Goal: Task Accomplishment & Management: Manage account settings

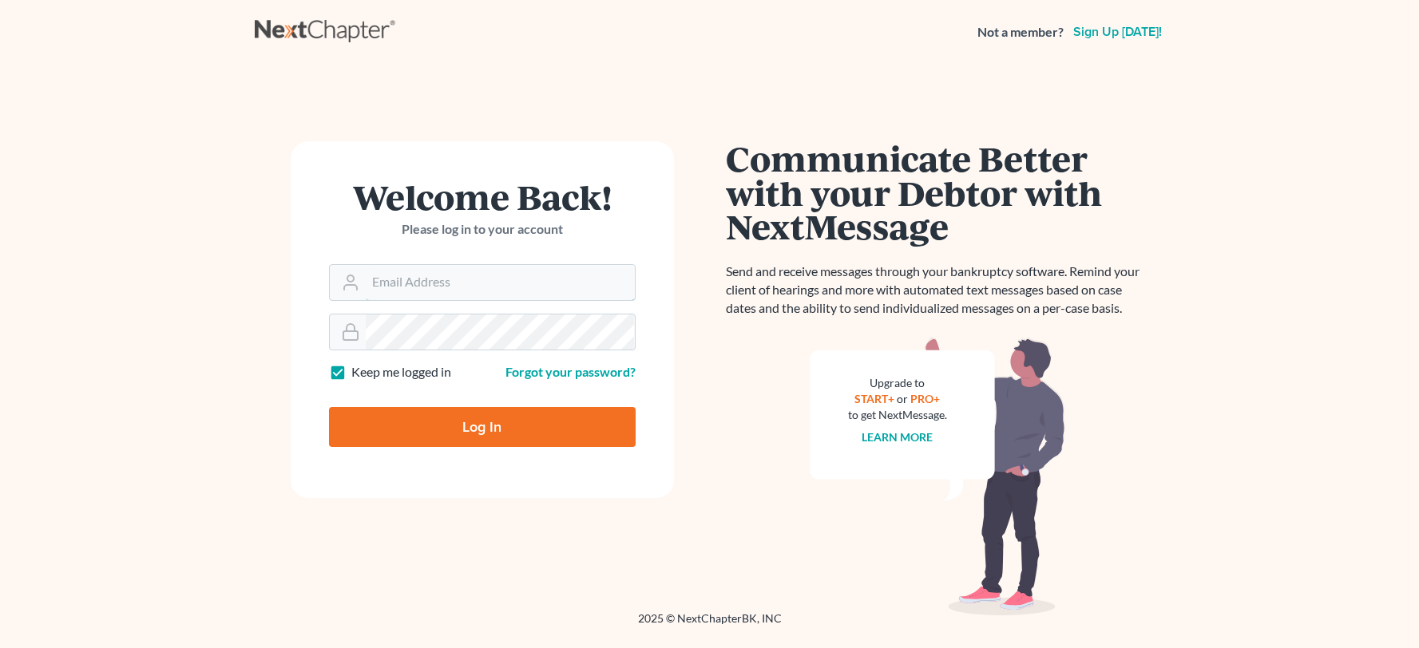
type input "[PERSON_NAME][EMAIL_ADDRESS][DOMAIN_NAME]"
drag, startPoint x: 0, startPoint y: 0, endPoint x: 464, endPoint y: 424, distance: 628.3
click at [464, 424] on input "Log In" at bounding box center [482, 427] width 307 height 40
type input "Thinking..."
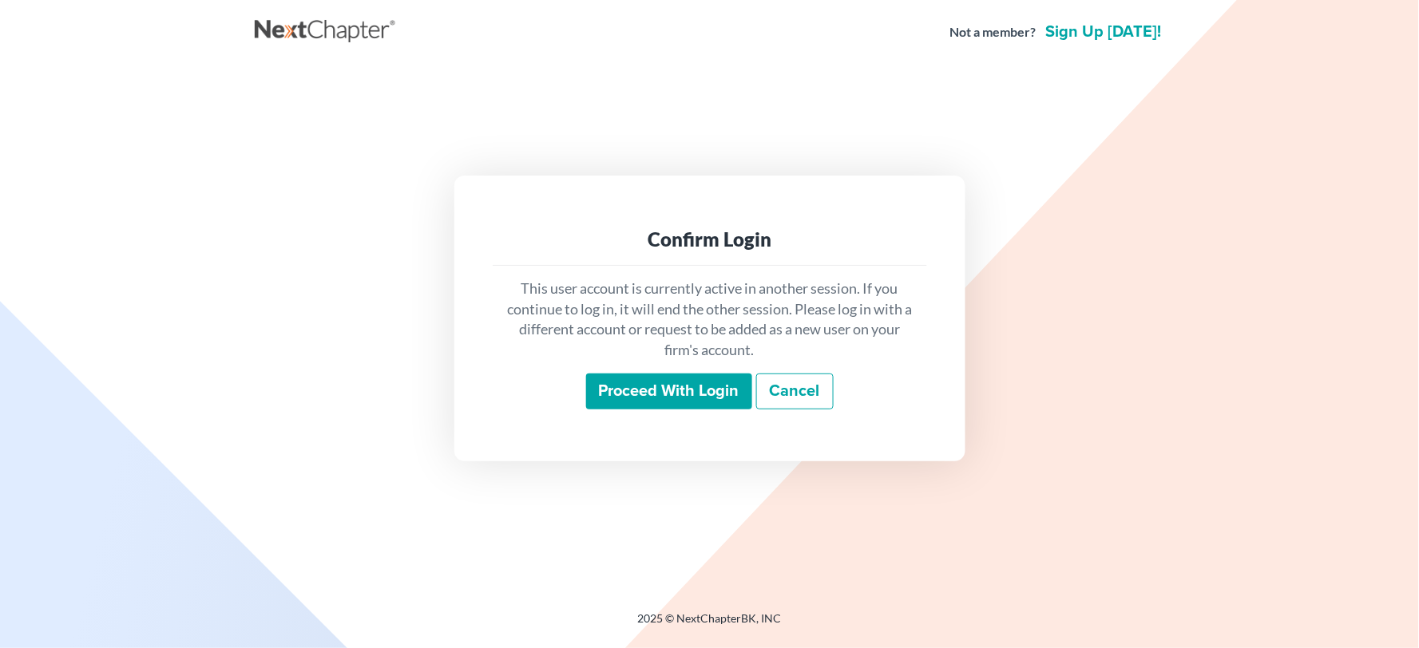
click at [687, 398] on input "Proceed with login" at bounding box center [669, 392] width 166 height 37
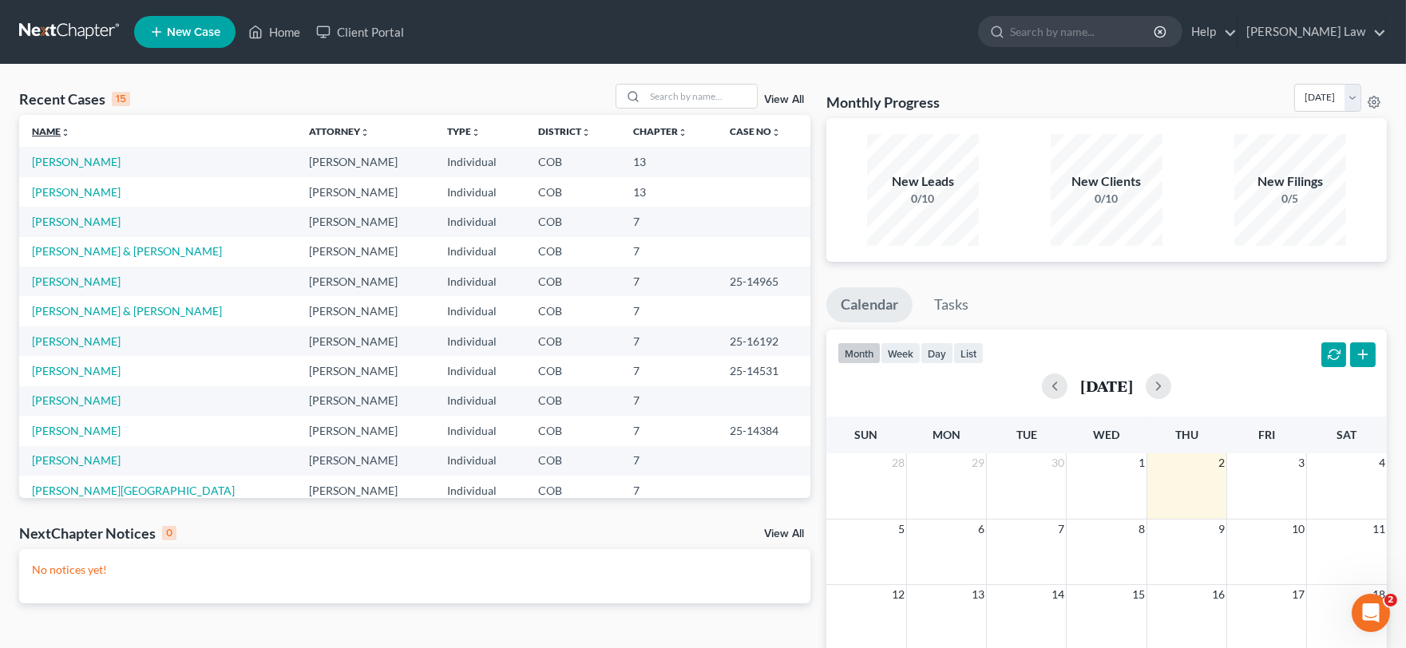
click at [40, 133] on link "Name unfold_more expand_more expand_less" at bounding box center [51, 131] width 38 height 12
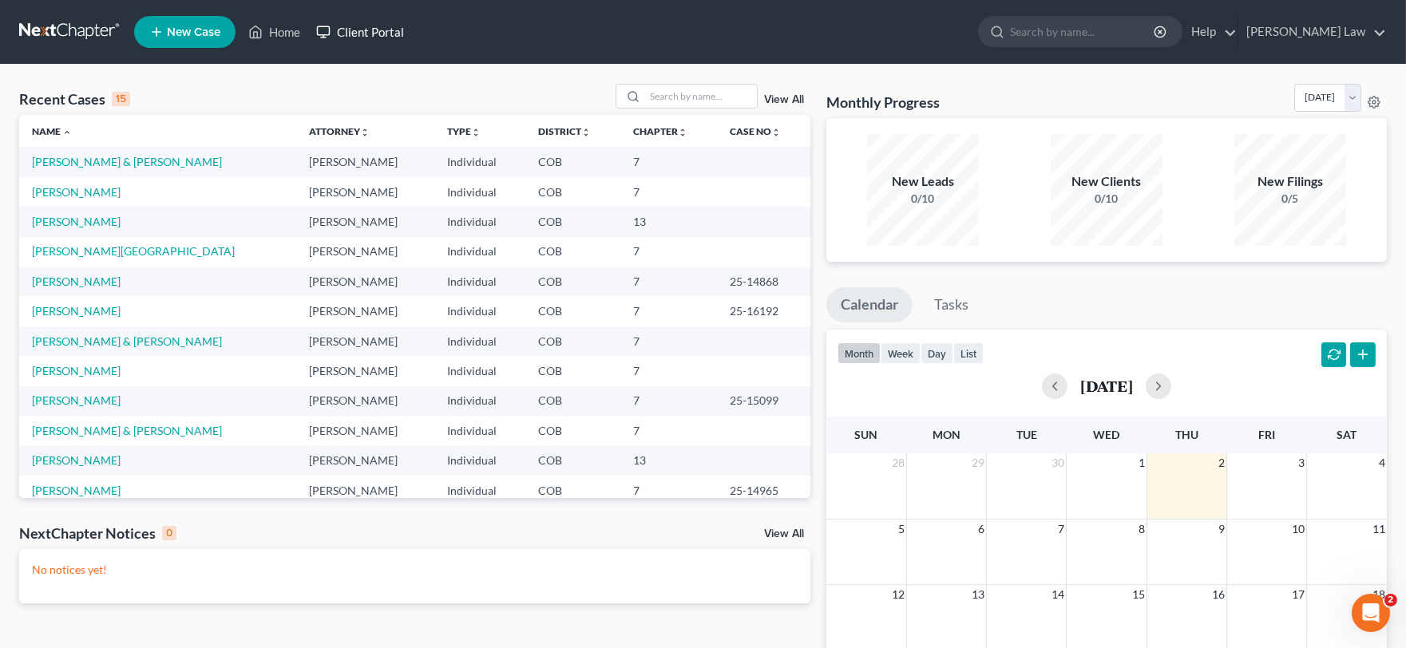
click at [373, 18] on link "Client Portal" at bounding box center [360, 32] width 104 height 29
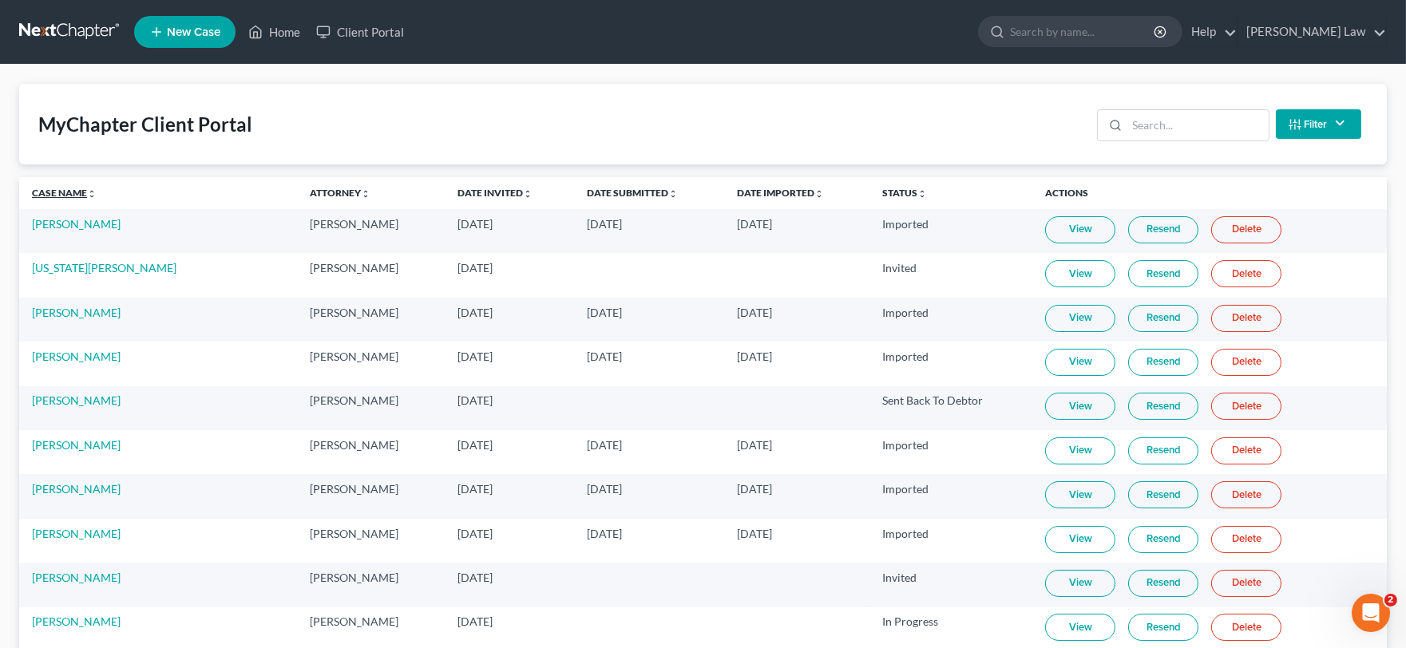
click at [60, 192] on link "Case Name unfold_more expand_more expand_less" at bounding box center [64, 193] width 65 height 12
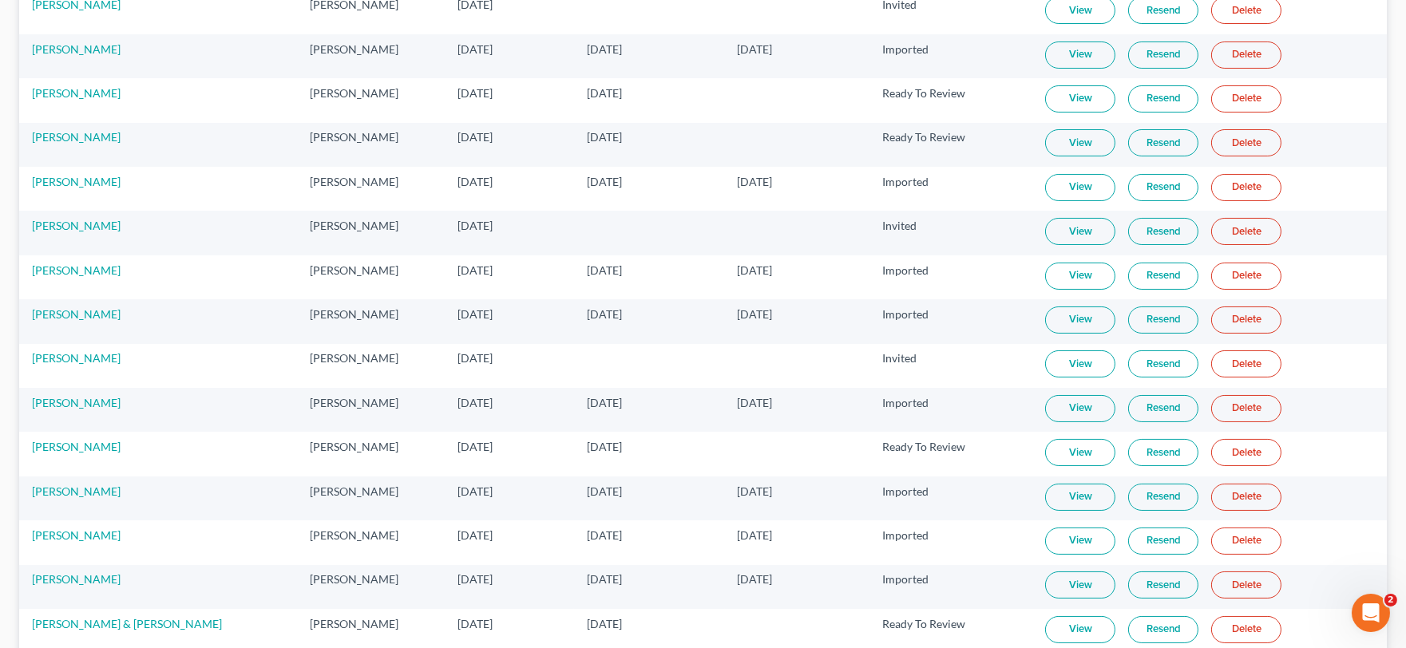
scroll to position [266, 0]
click at [1055, 452] on link "View" at bounding box center [1080, 450] width 70 height 27
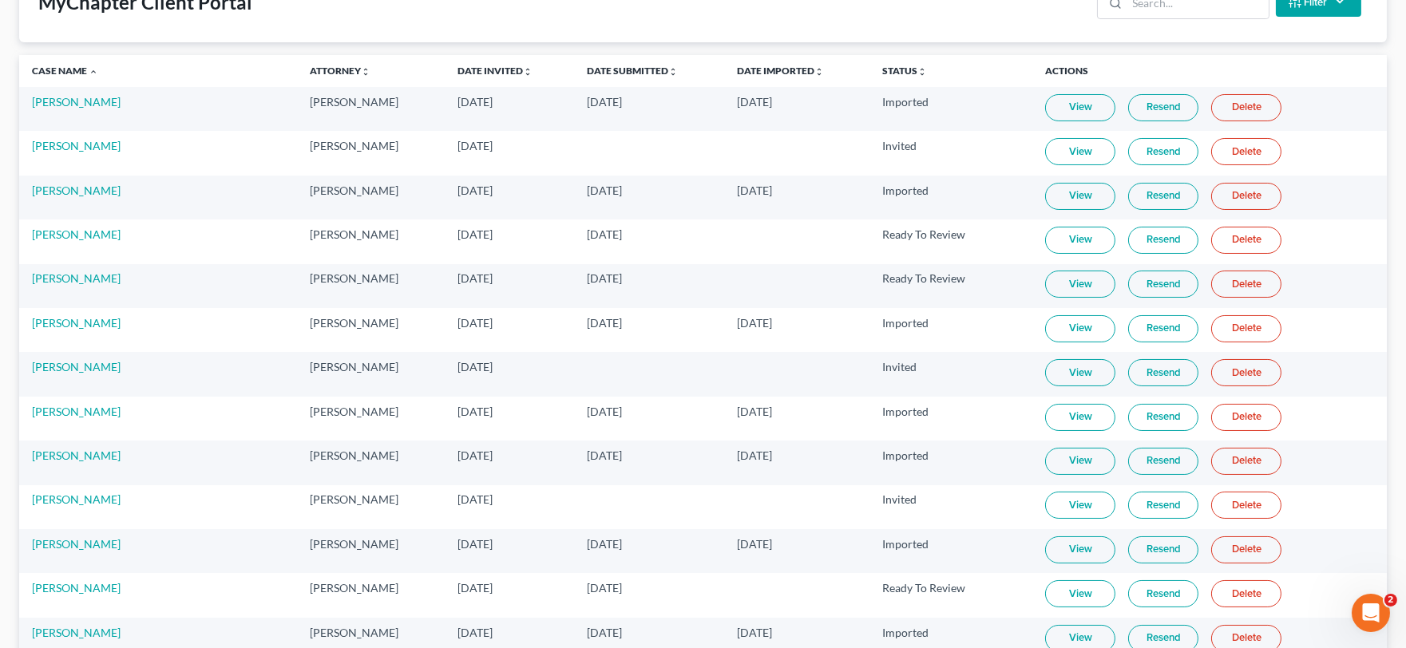
scroll to position [0, 0]
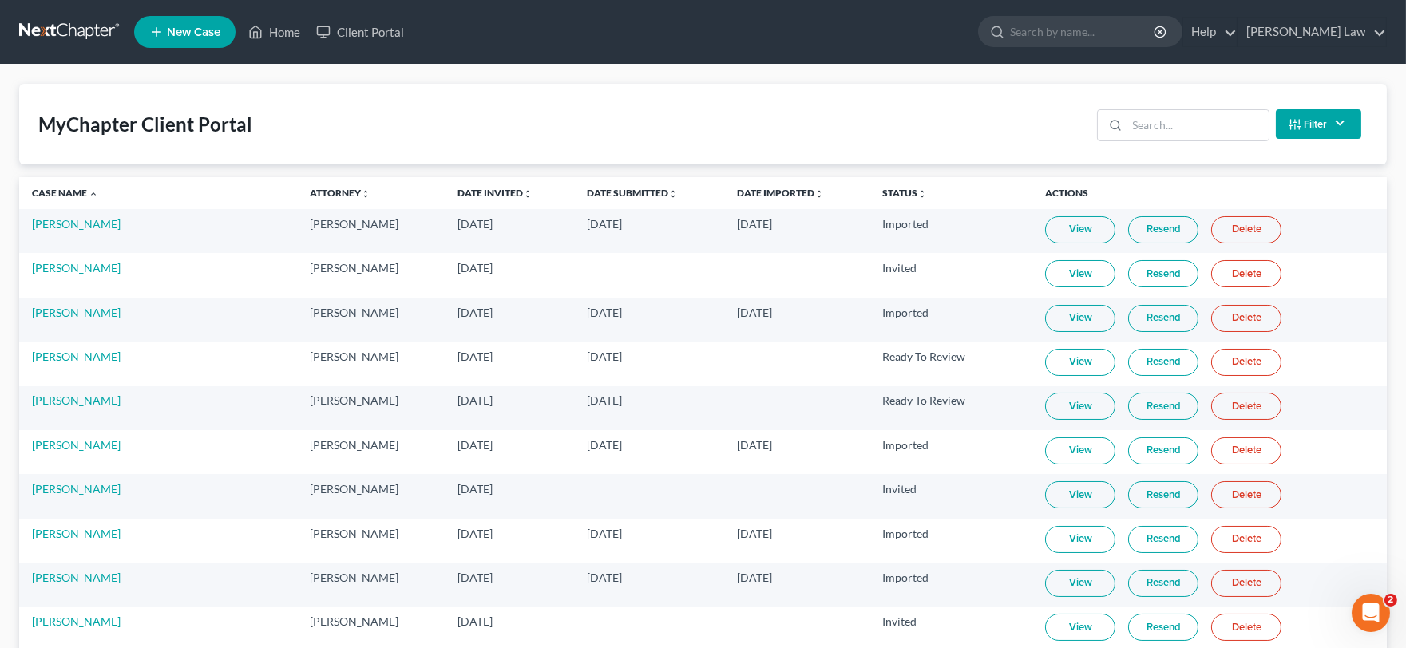
click at [67, 22] on link at bounding box center [70, 32] width 102 height 29
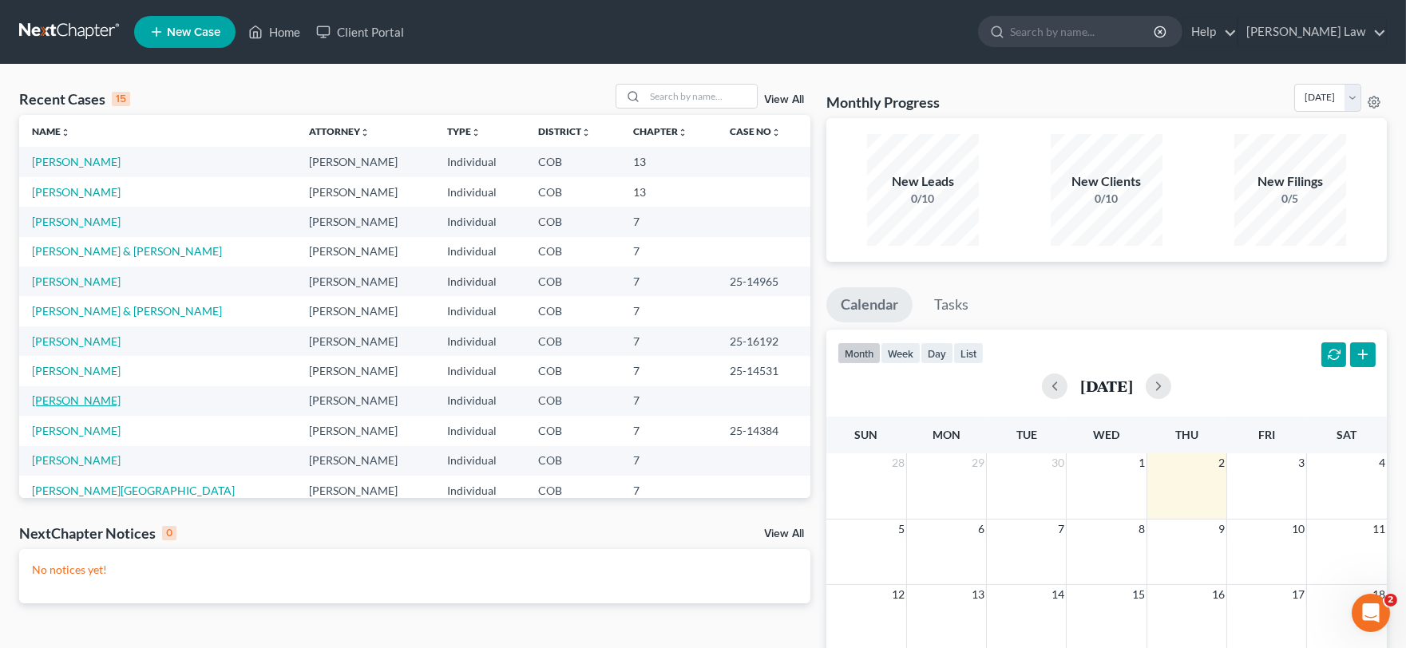
click at [73, 395] on link "[PERSON_NAME]" at bounding box center [76, 401] width 89 height 14
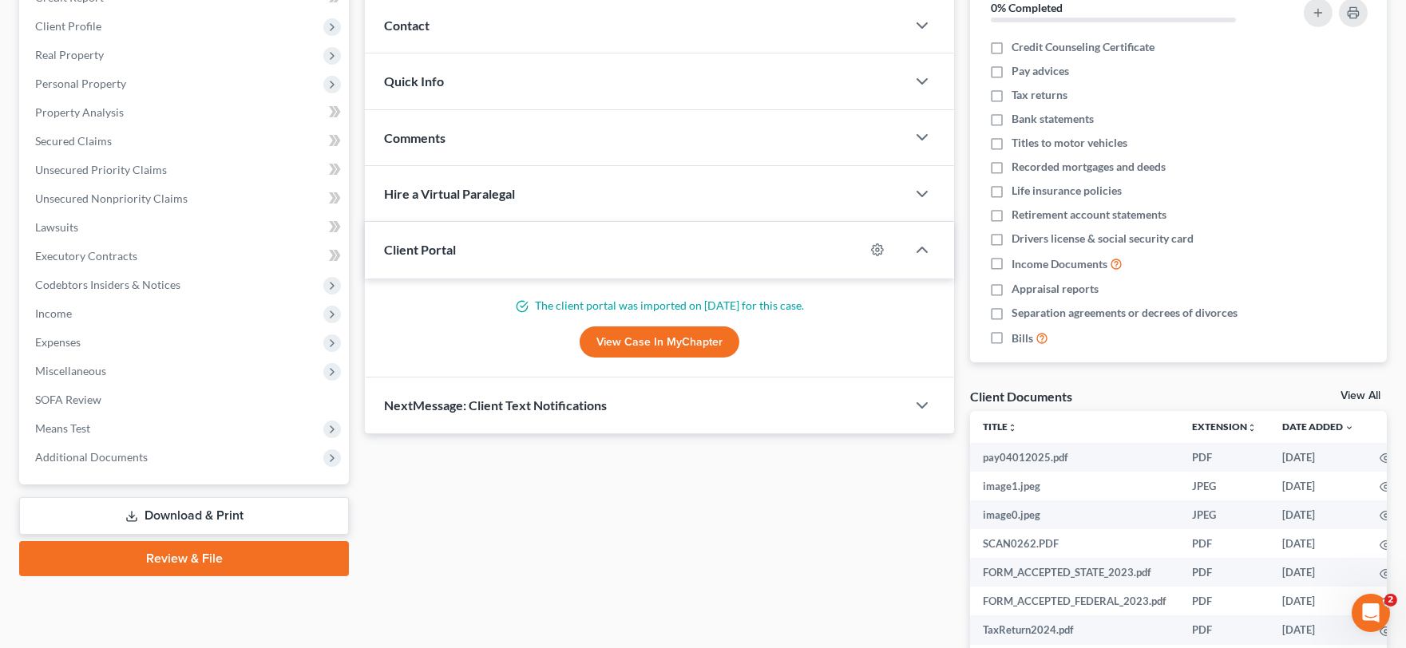
scroll to position [354, 0]
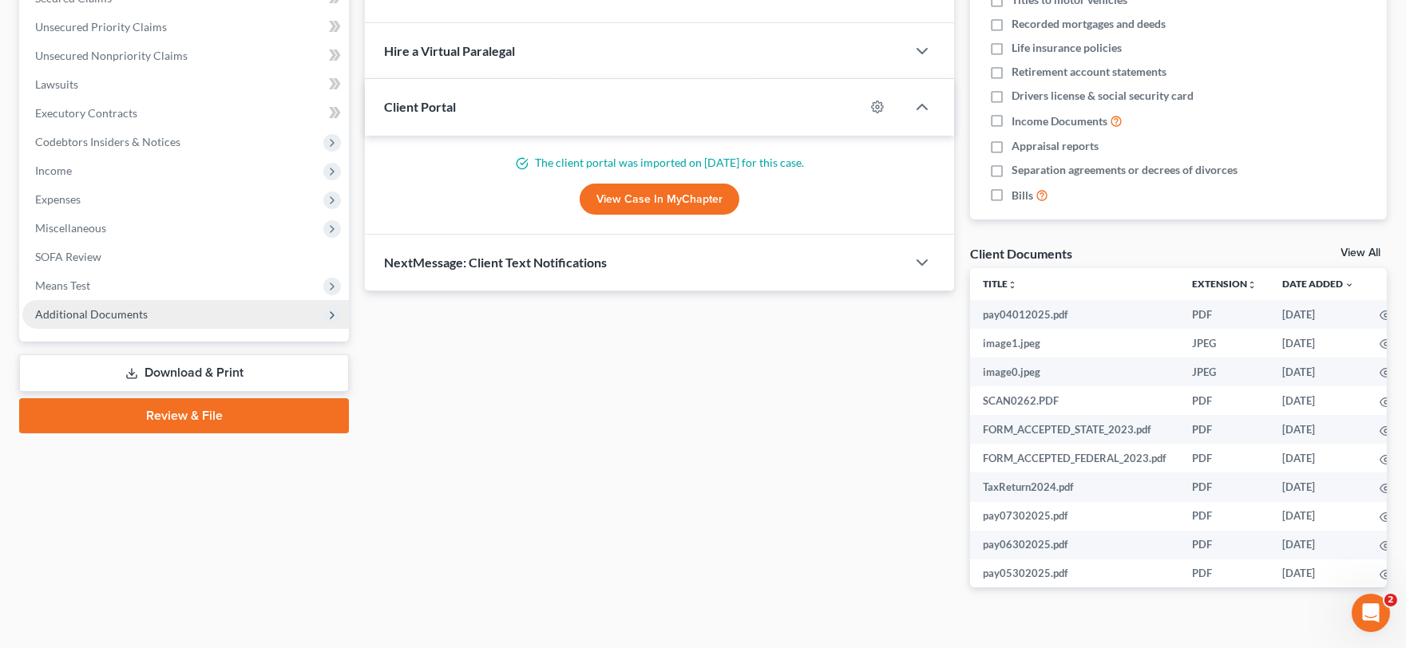
click at [76, 321] on span "Additional Documents" at bounding box center [185, 314] width 326 height 29
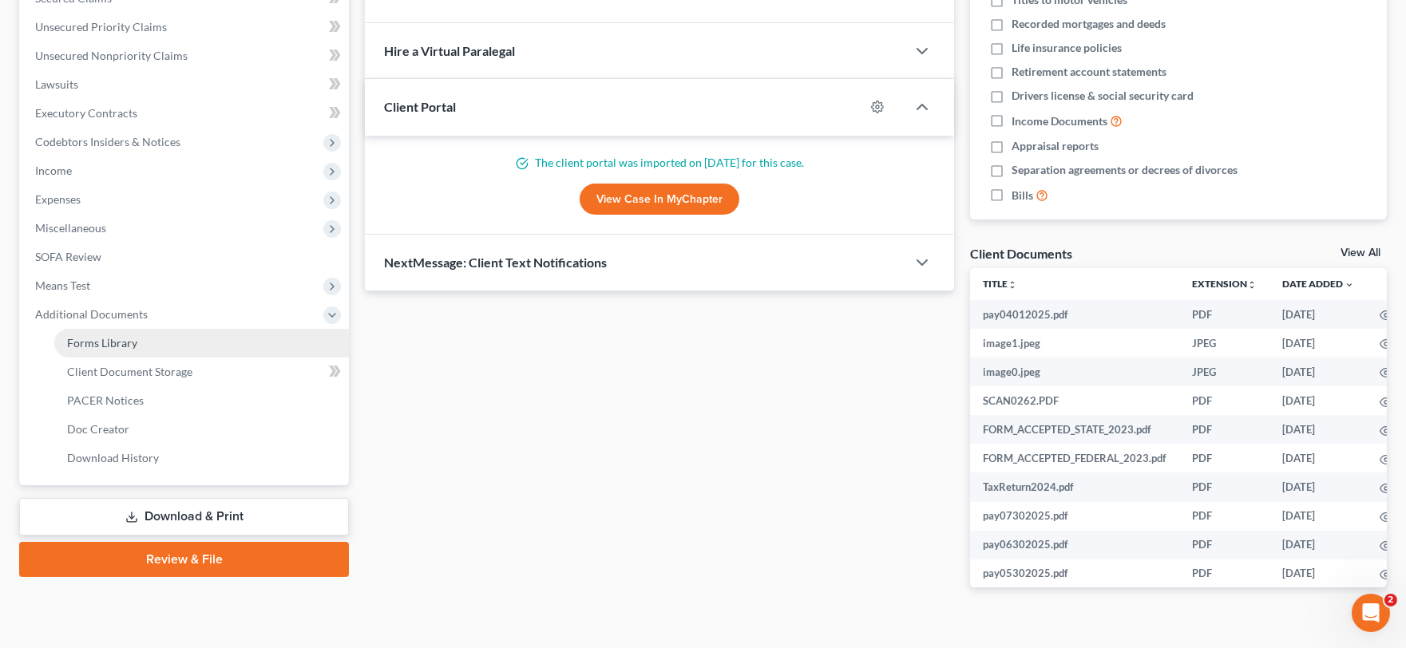
click at [109, 337] on span "Forms Library" at bounding box center [102, 343] width 70 height 14
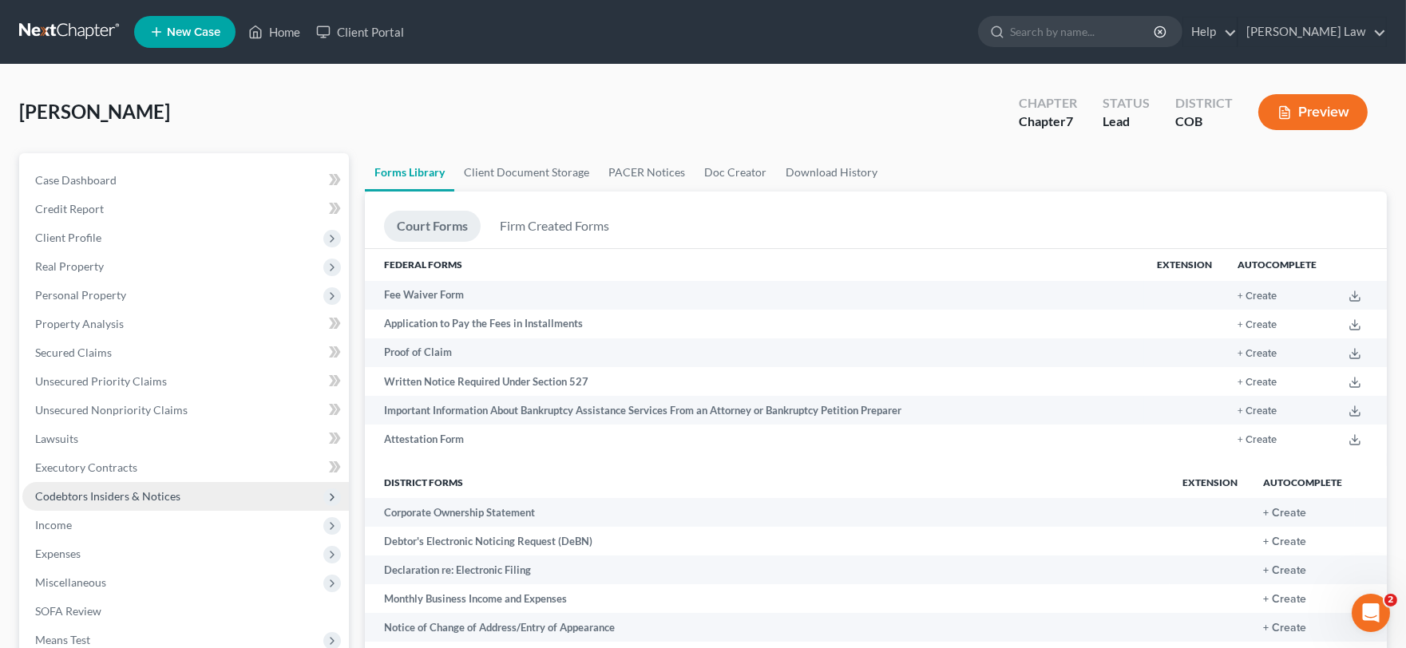
scroll to position [342, 0]
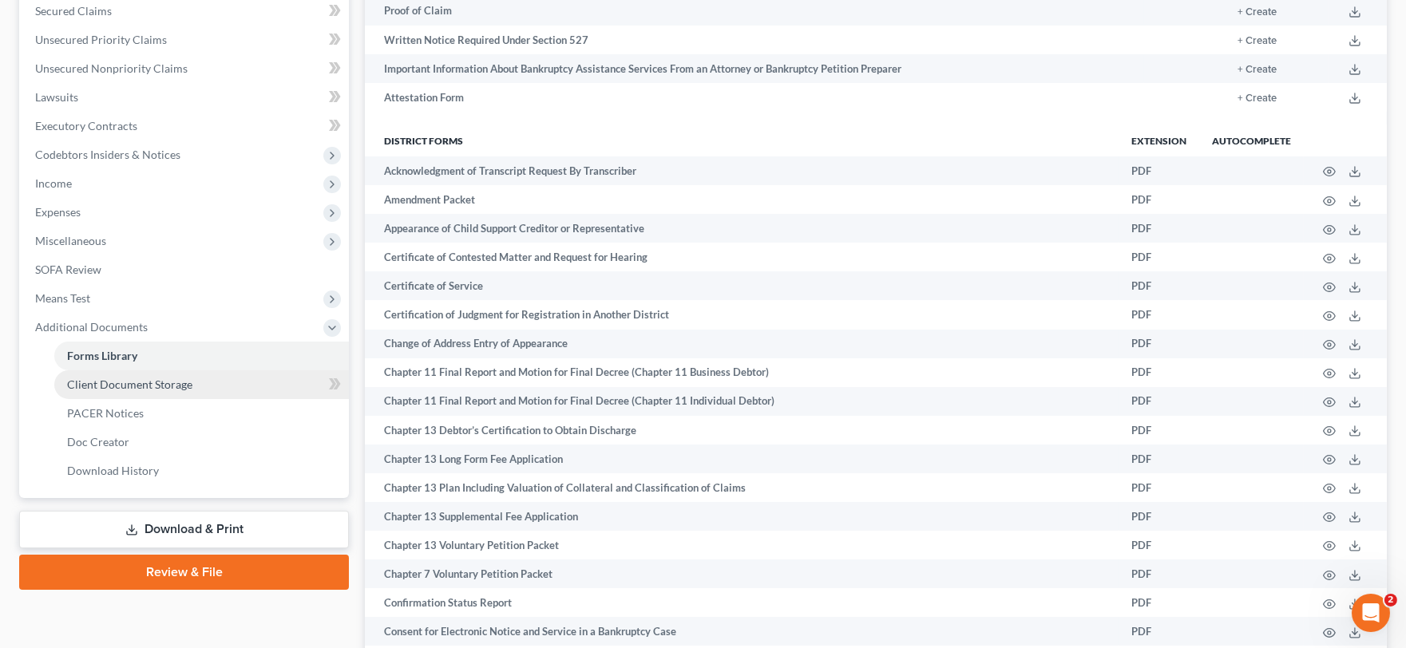
click at [220, 386] on link "Client Document Storage" at bounding box center [201, 384] width 295 height 29
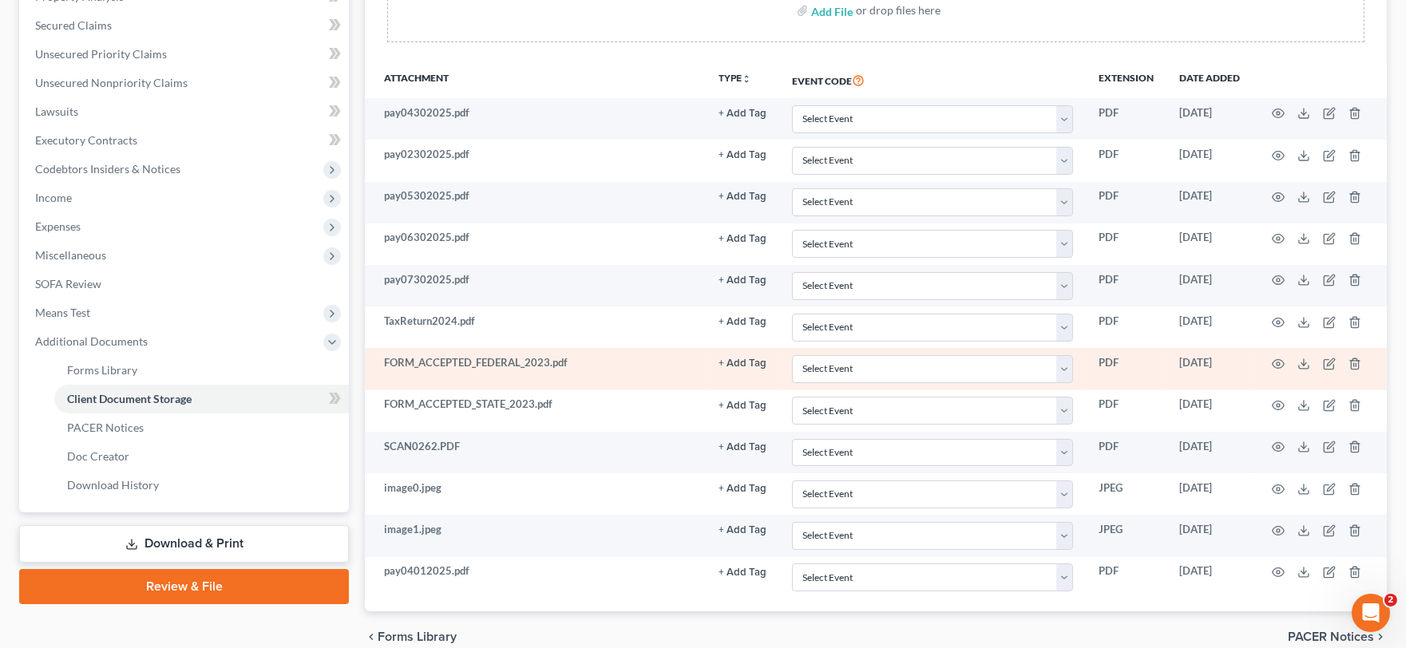
scroll to position [354, 0]
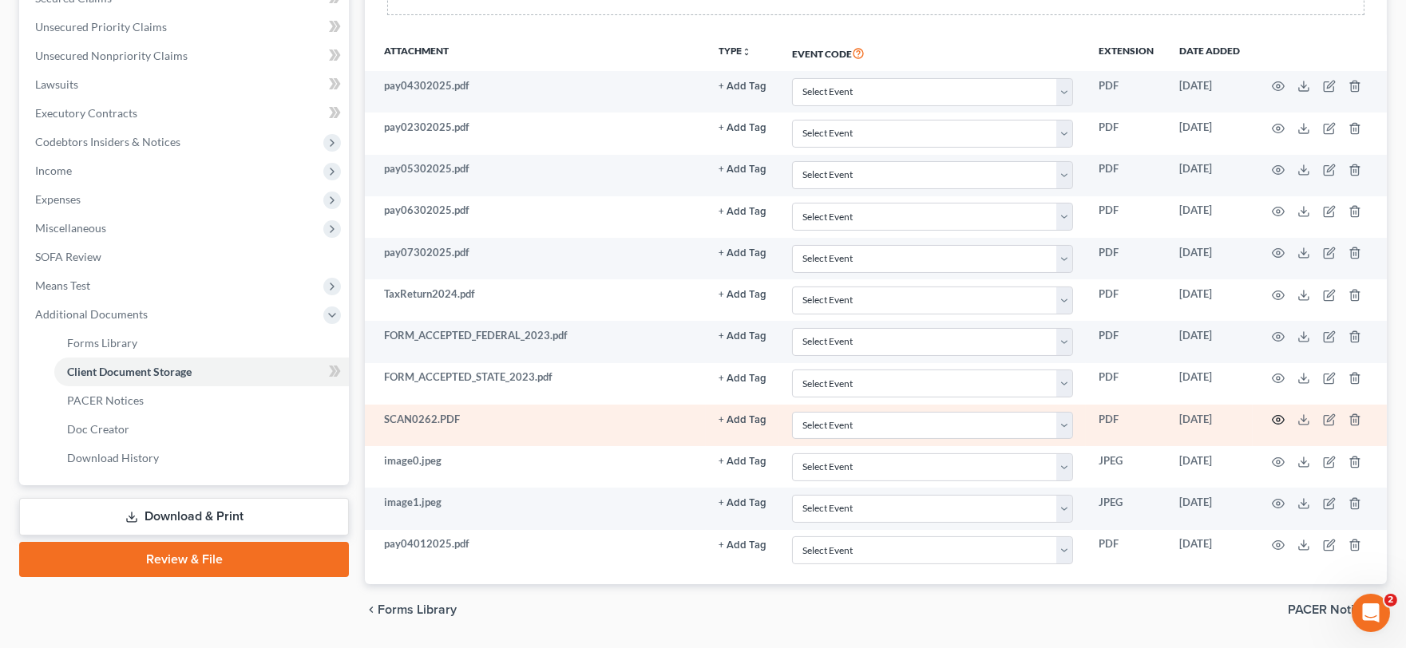
click at [1280, 420] on icon "button" at bounding box center [1278, 419] width 13 height 13
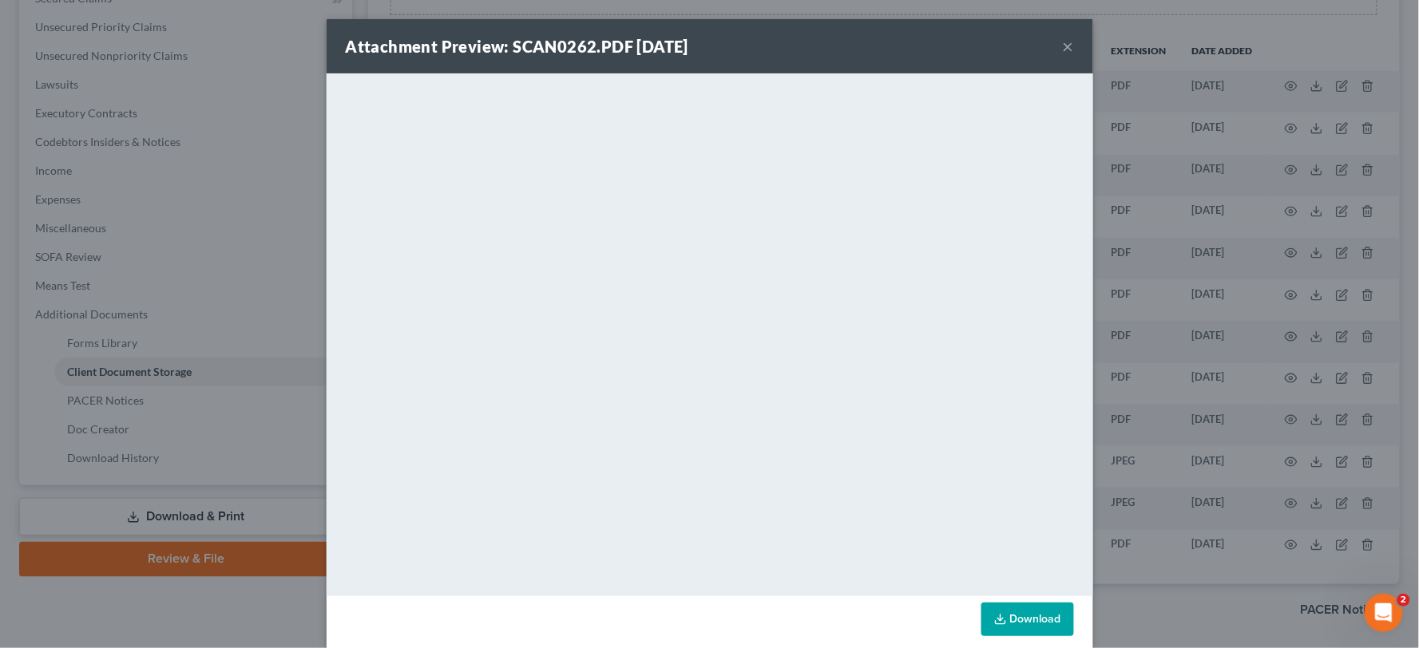
click at [1065, 38] on button "×" at bounding box center [1067, 46] width 11 height 19
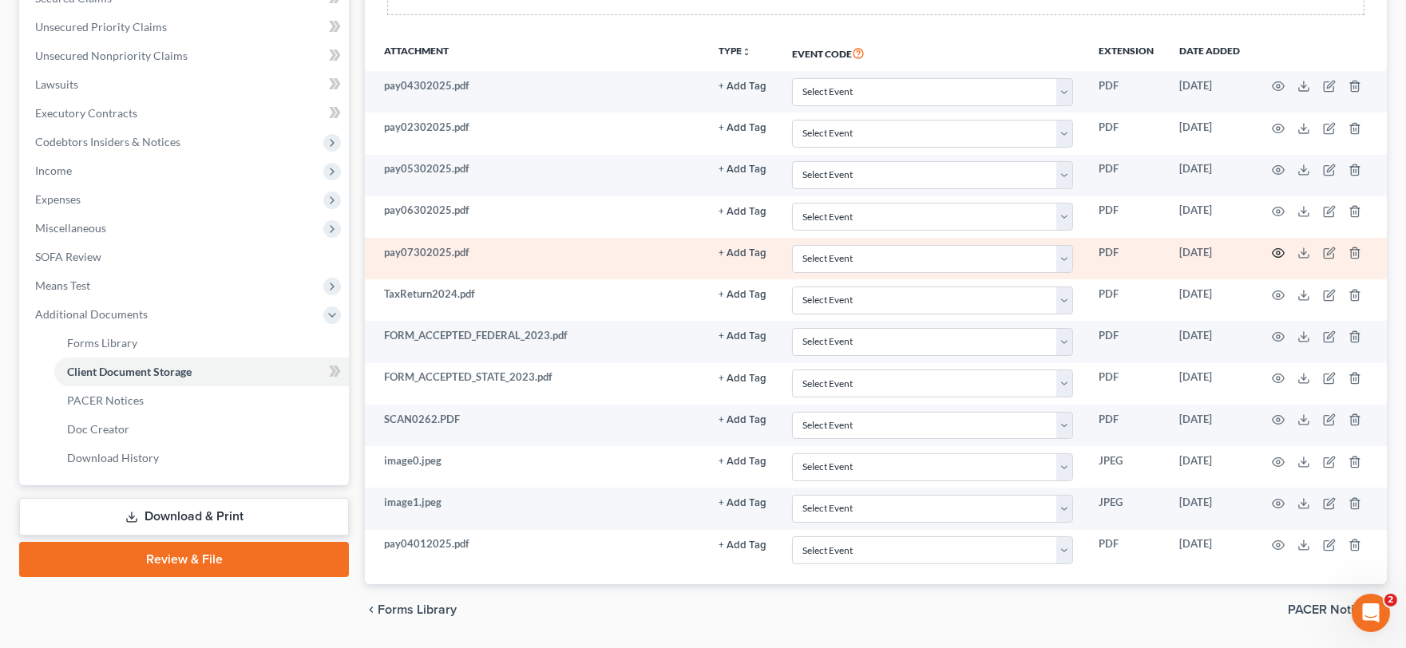
click at [1274, 251] on icon "button" at bounding box center [1278, 253] width 13 height 13
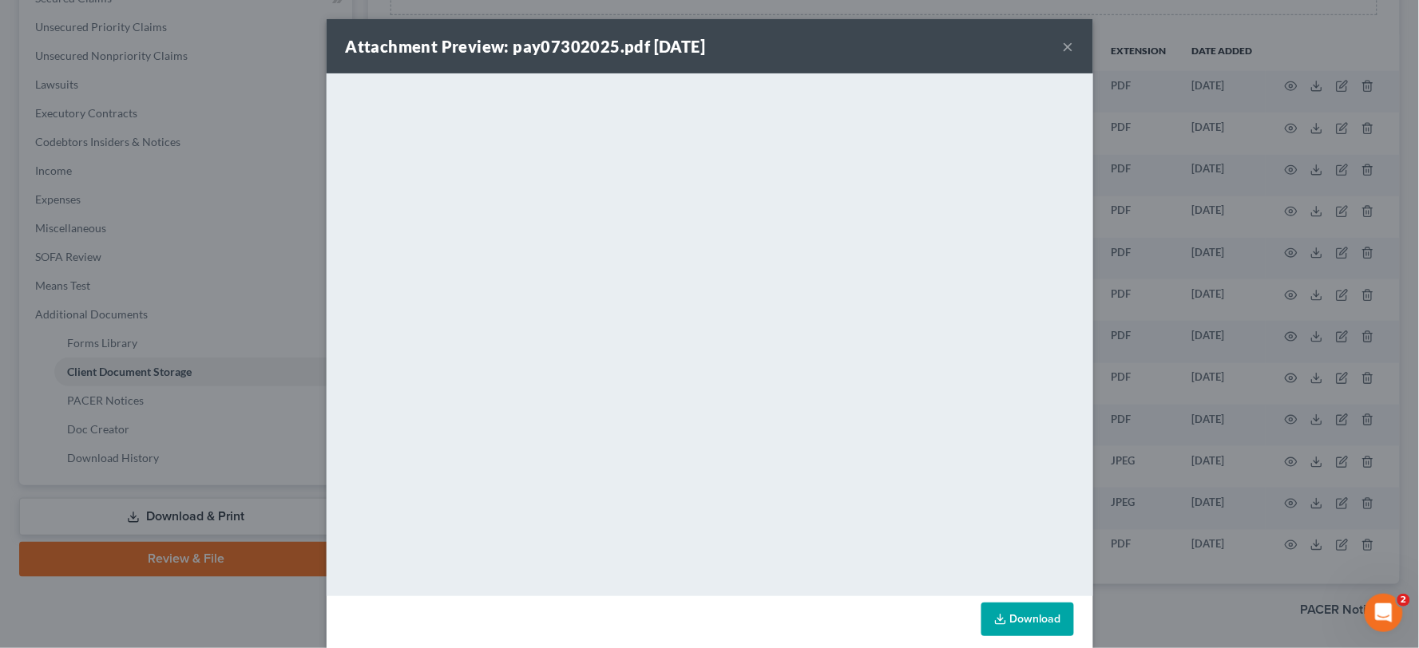
click at [1062, 48] on button "×" at bounding box center [1067, 46] width 11 height 19
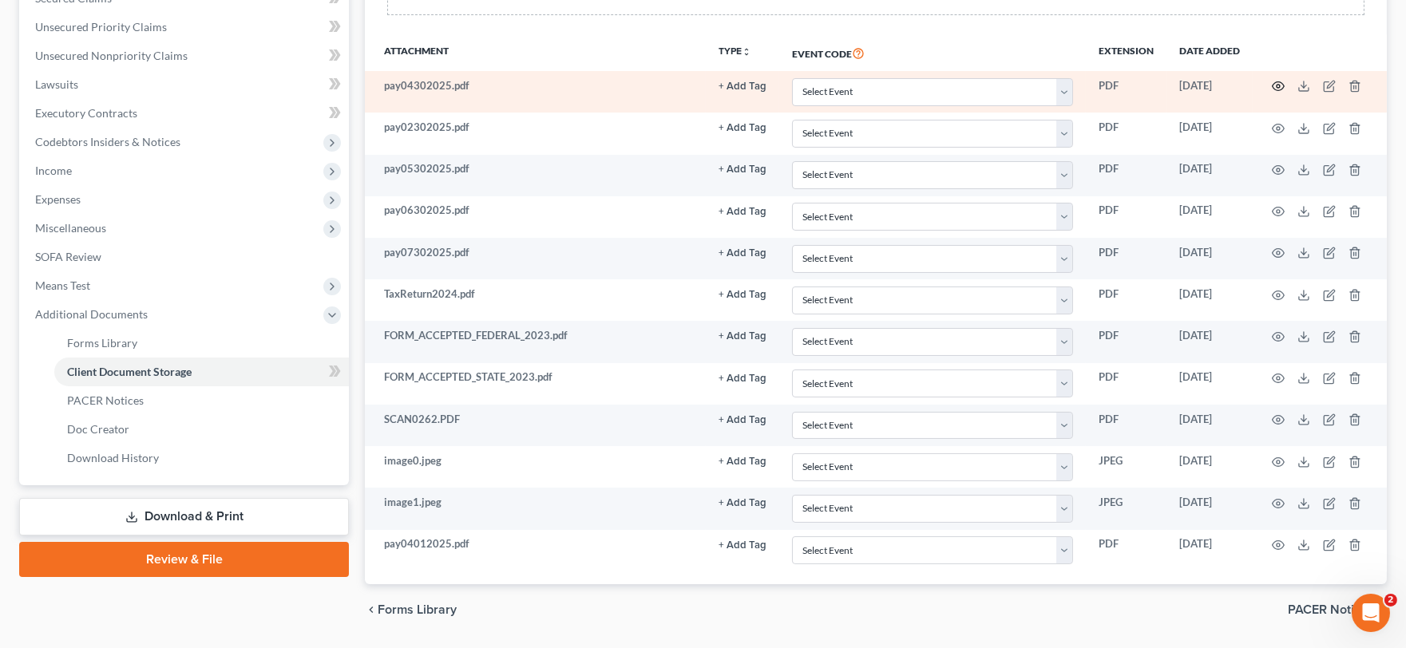
click at [1274, 89] on icon "button" at bounding box center [1278, 86] width 12 height 9
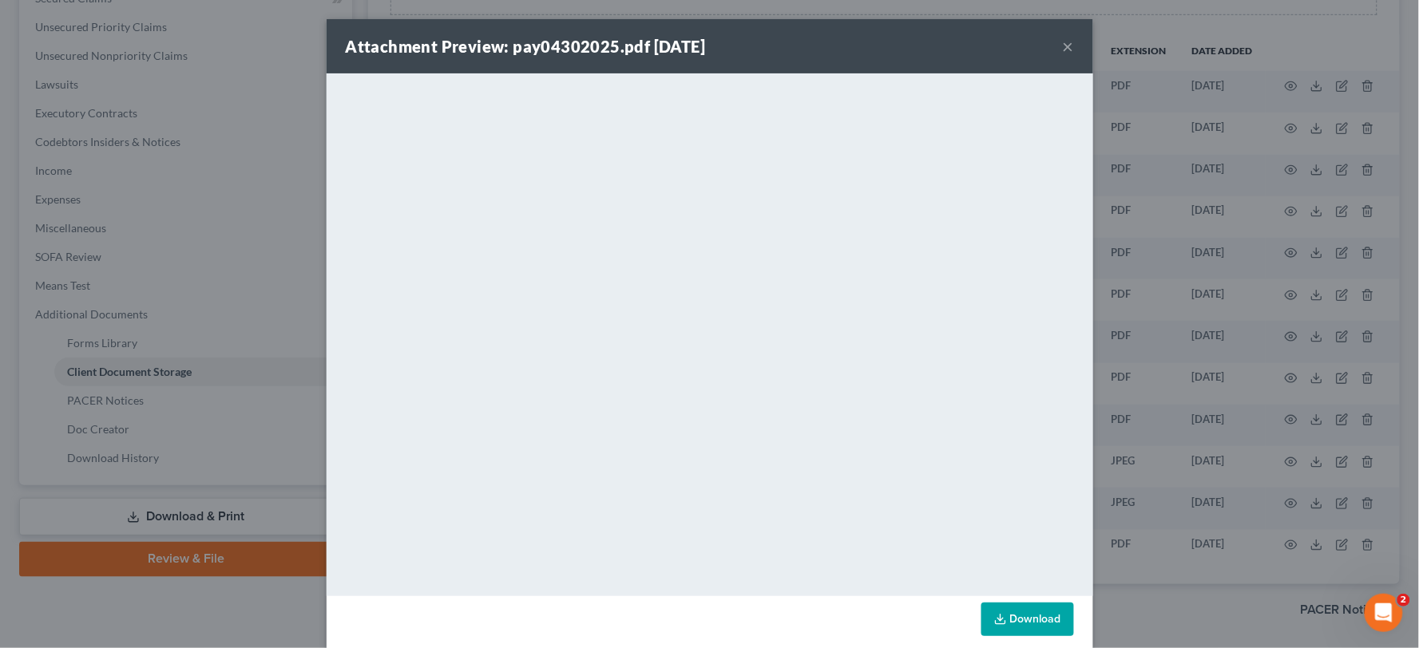
click at [1063, 51] on button "×" at bounding box center [1067, 46] width 11 height 19
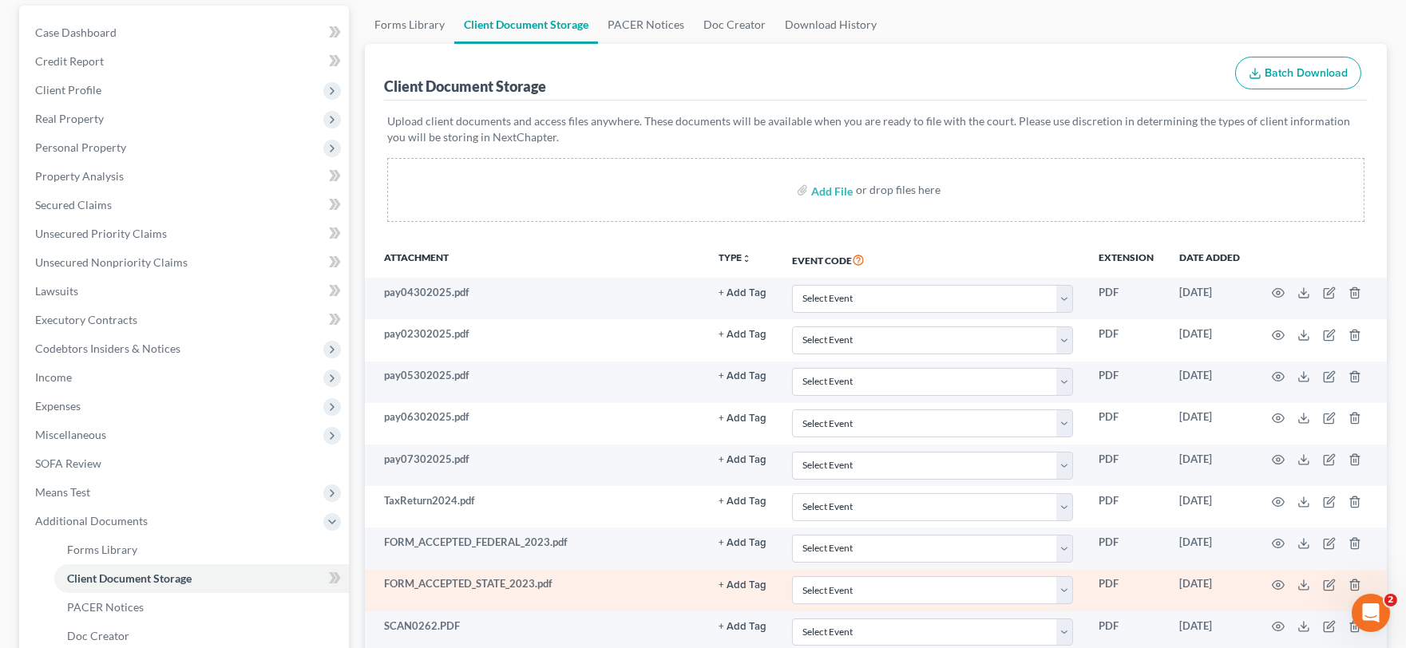
scroll to position [0, 0]
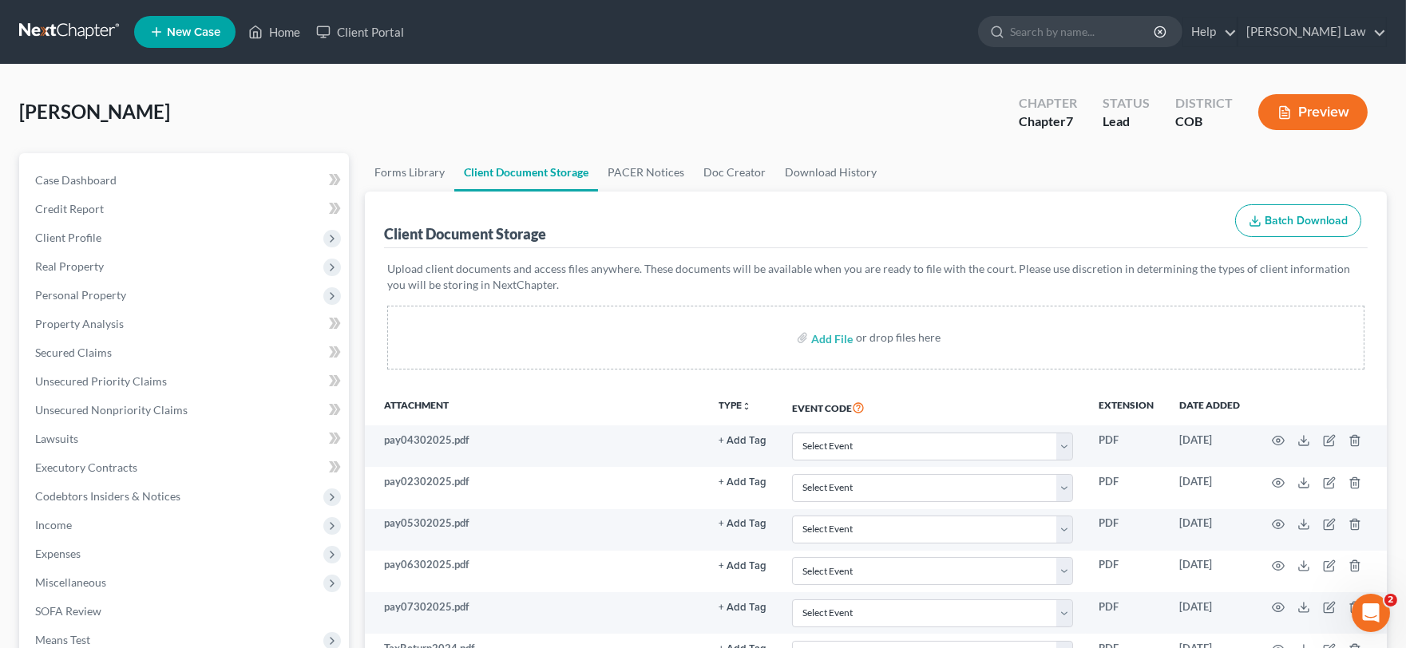
click at [97, 109] on span "[PERSON_NAME]" at bounding box center [94, 111] width 151 height 23
click at [298, 30] on link "Home" at bounding box center [274, 32] width 68 height 29
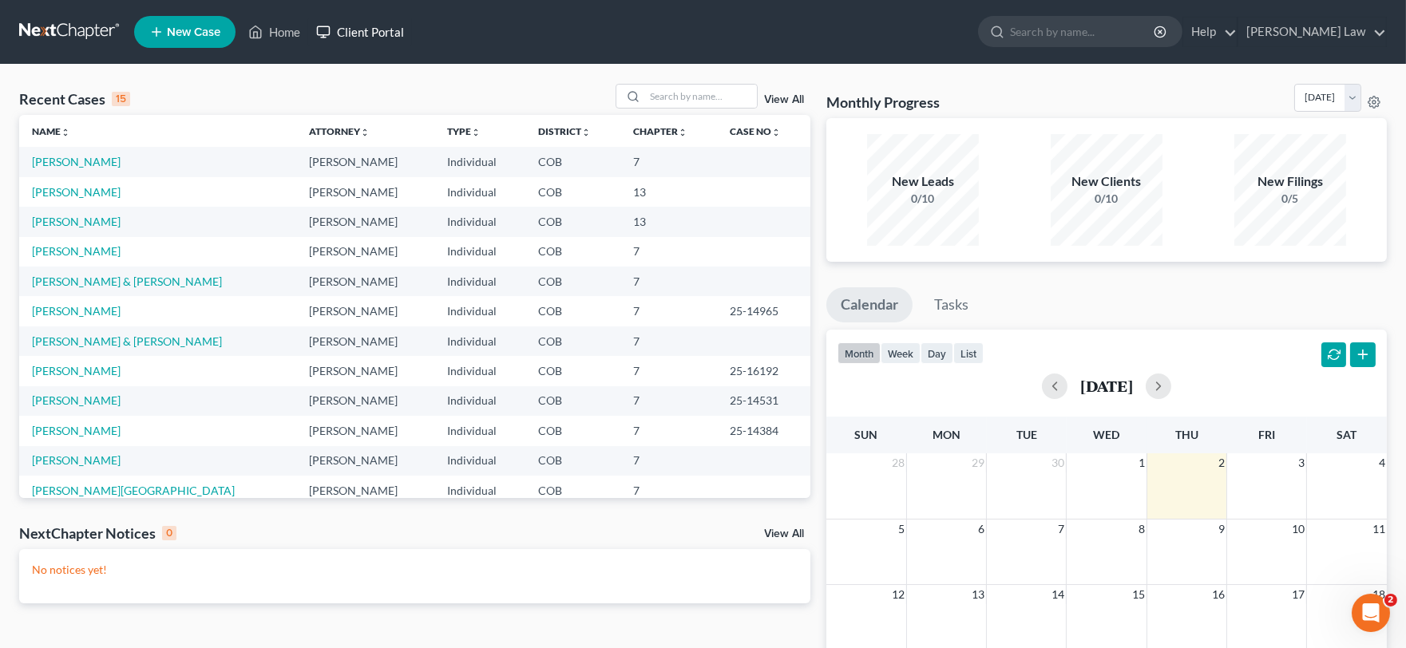
click at [375, 36] on link "Client Portal" at bounding box center [360, 32] width 104 height 29
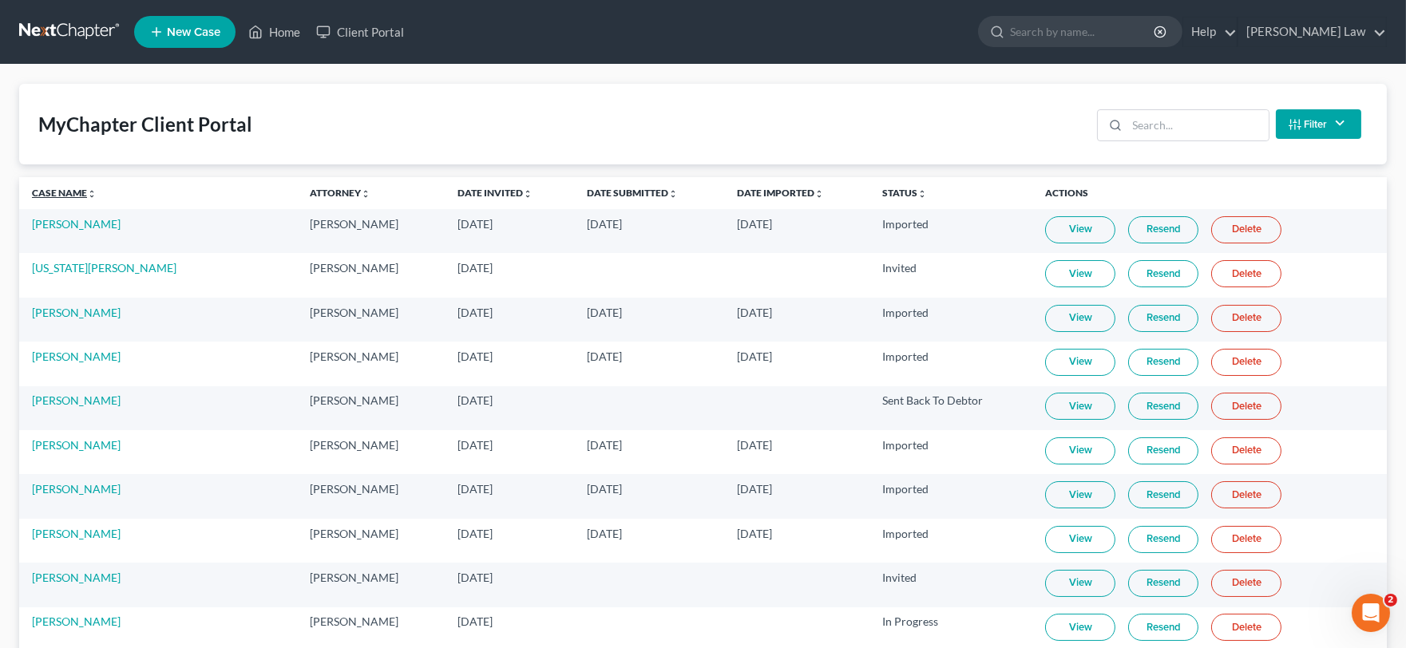
click at [53, 192] on link "Case Name unfold_more expand_more expand_less" at bounding box center [64, 193] width 65 height 12
click at [1064, 409] on link "View" at bounding box center [1080, 406] width 70 height 27
click at [274, 30] on link "Home" at bounding box center [274, 32] width 68 height 29
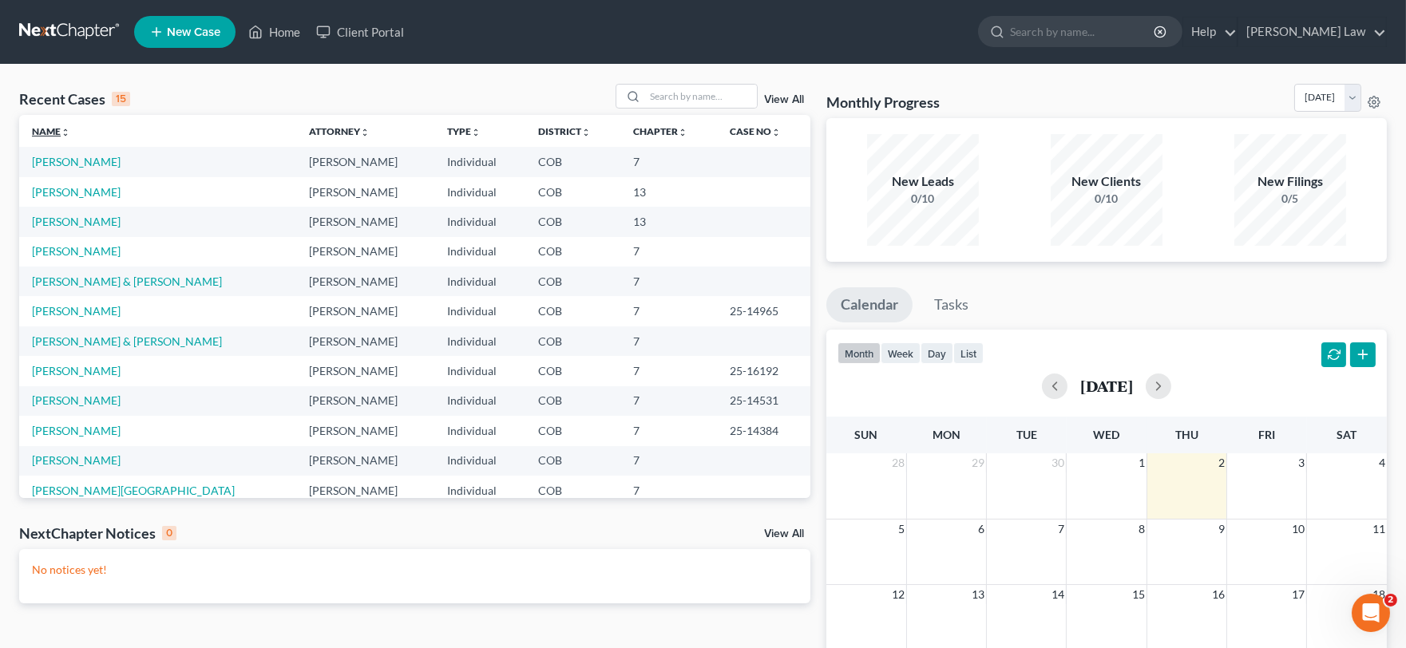
click at [41, 130] on link "Name unfold_more expand_more expand_less" at bounding box center [51, 131] width 38 height 12
